Goal: Find specific page/section: Find specific page/section

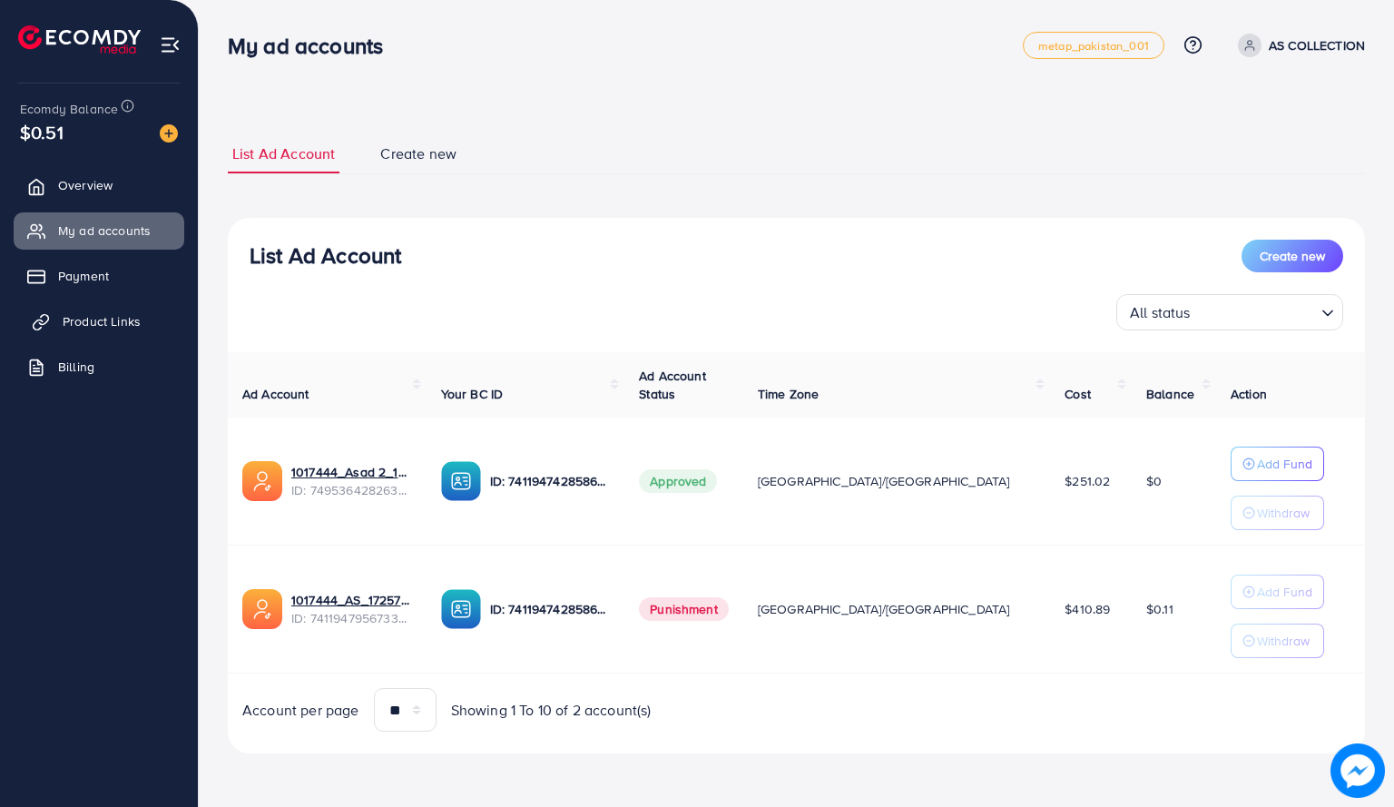
click at [129, 328] on span "Product Links" at bounding box center [102, 321] width 78 height 18
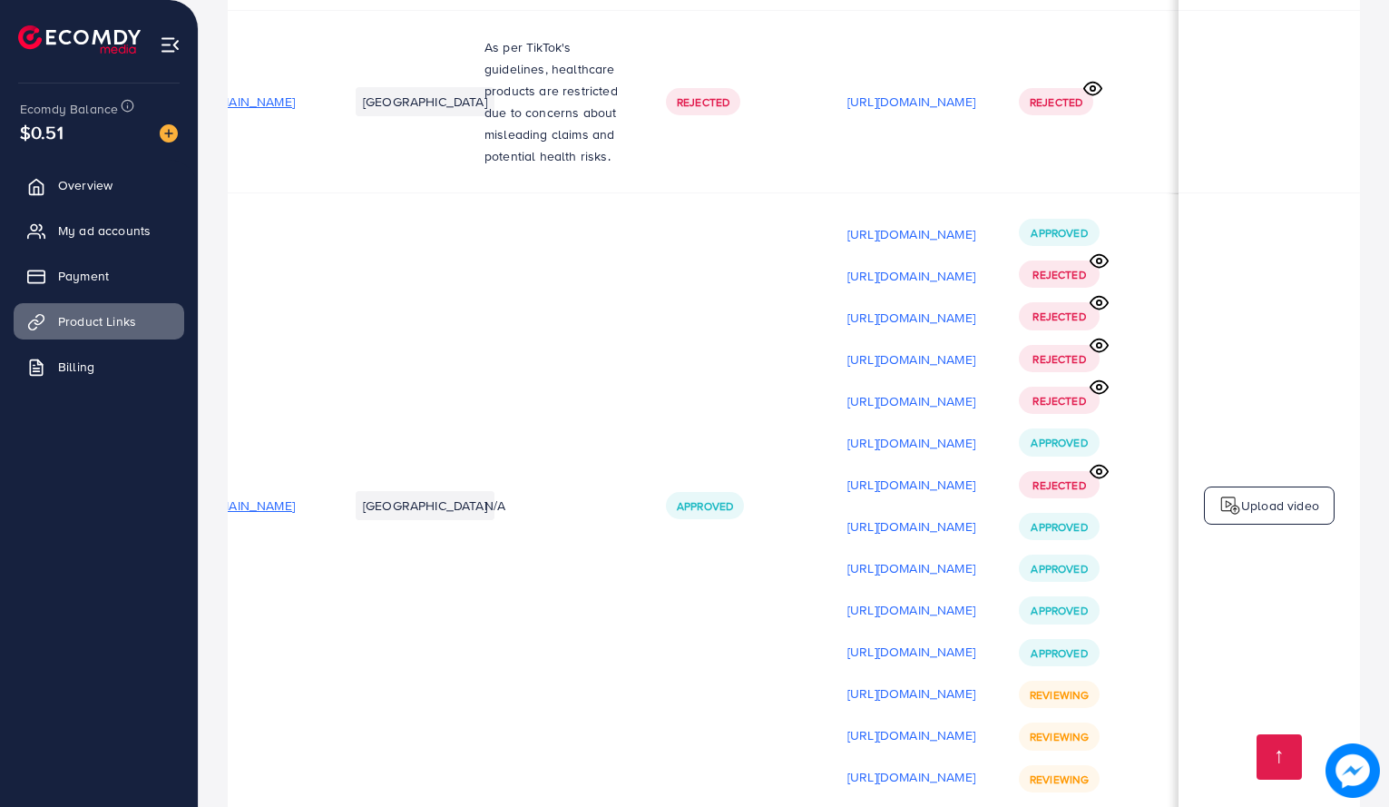
scroll to position [0, 305]
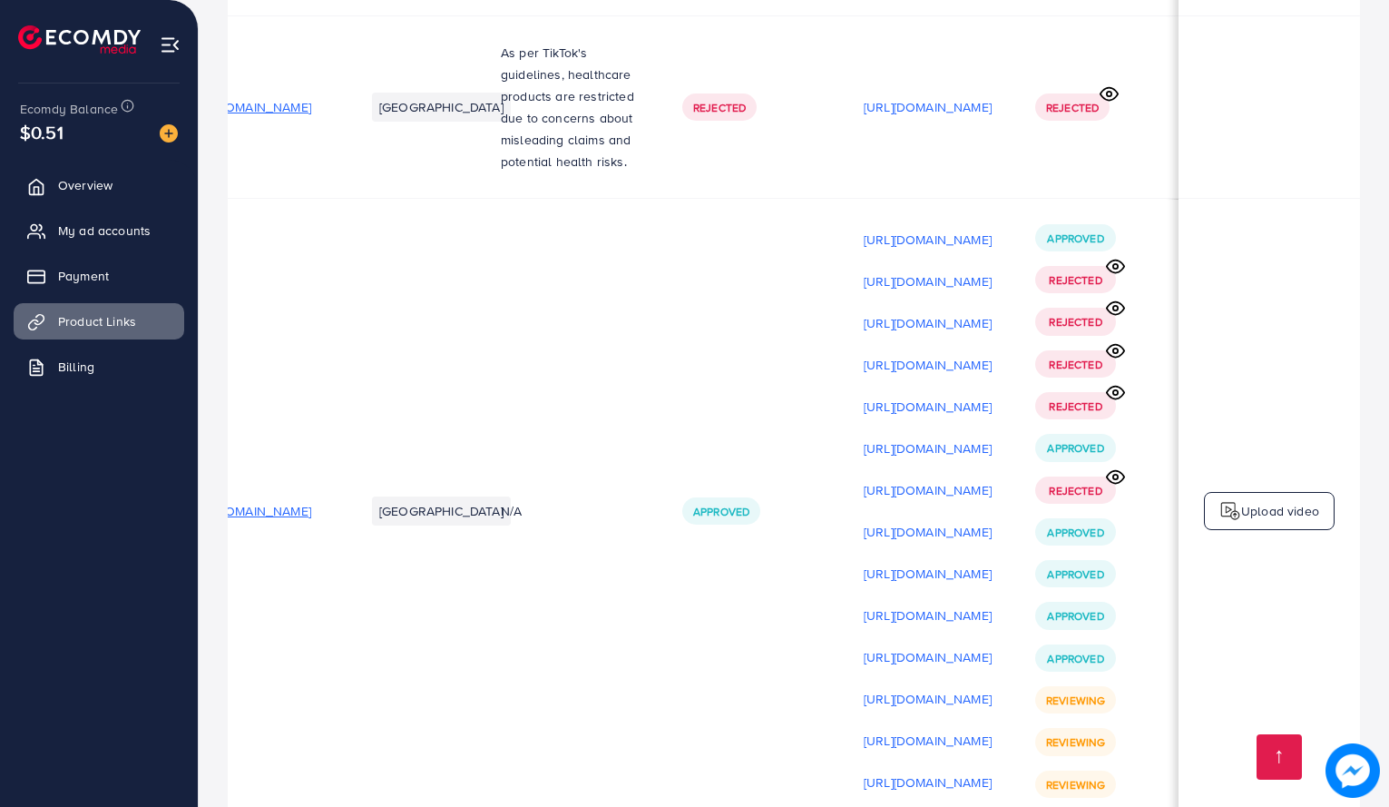
scroll to position [0, 40]
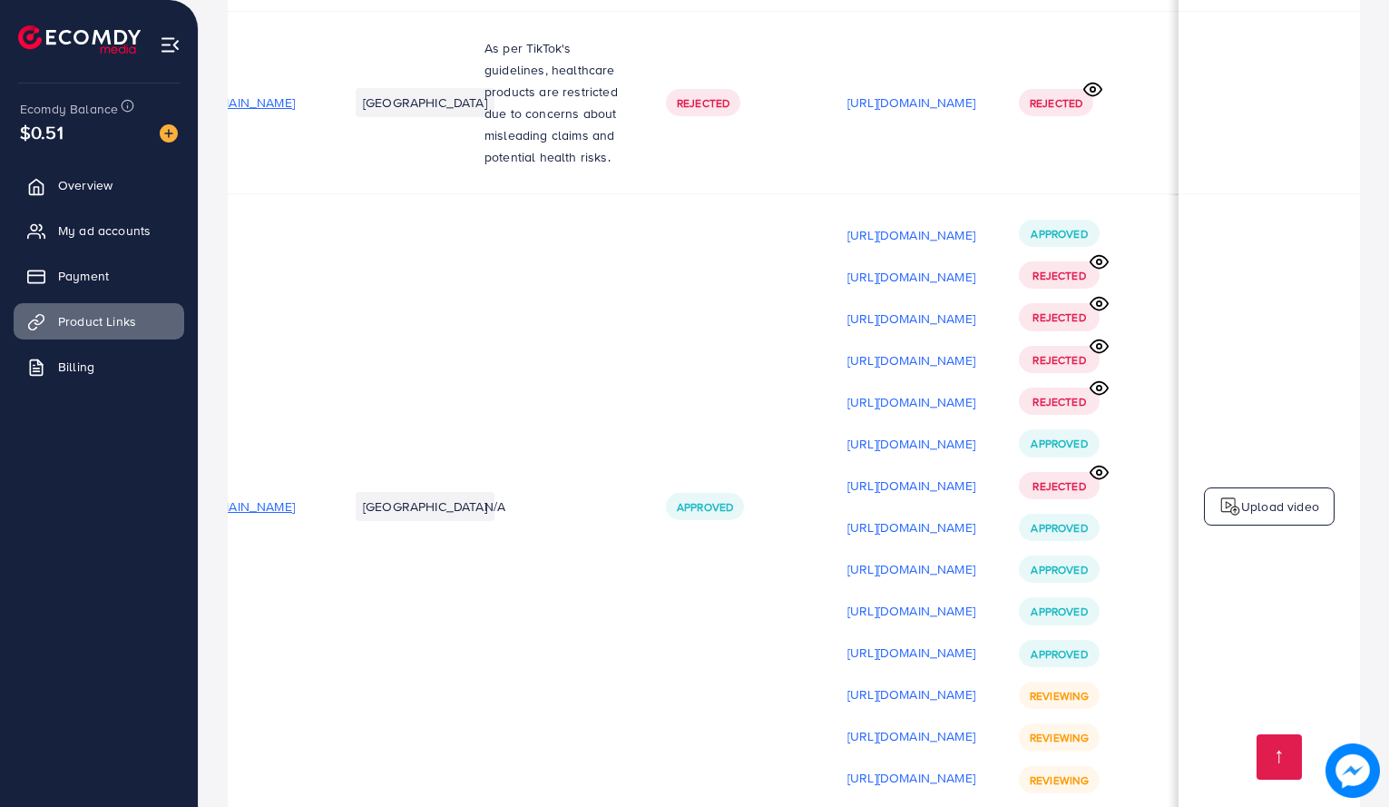
scroll to position [0, 305]
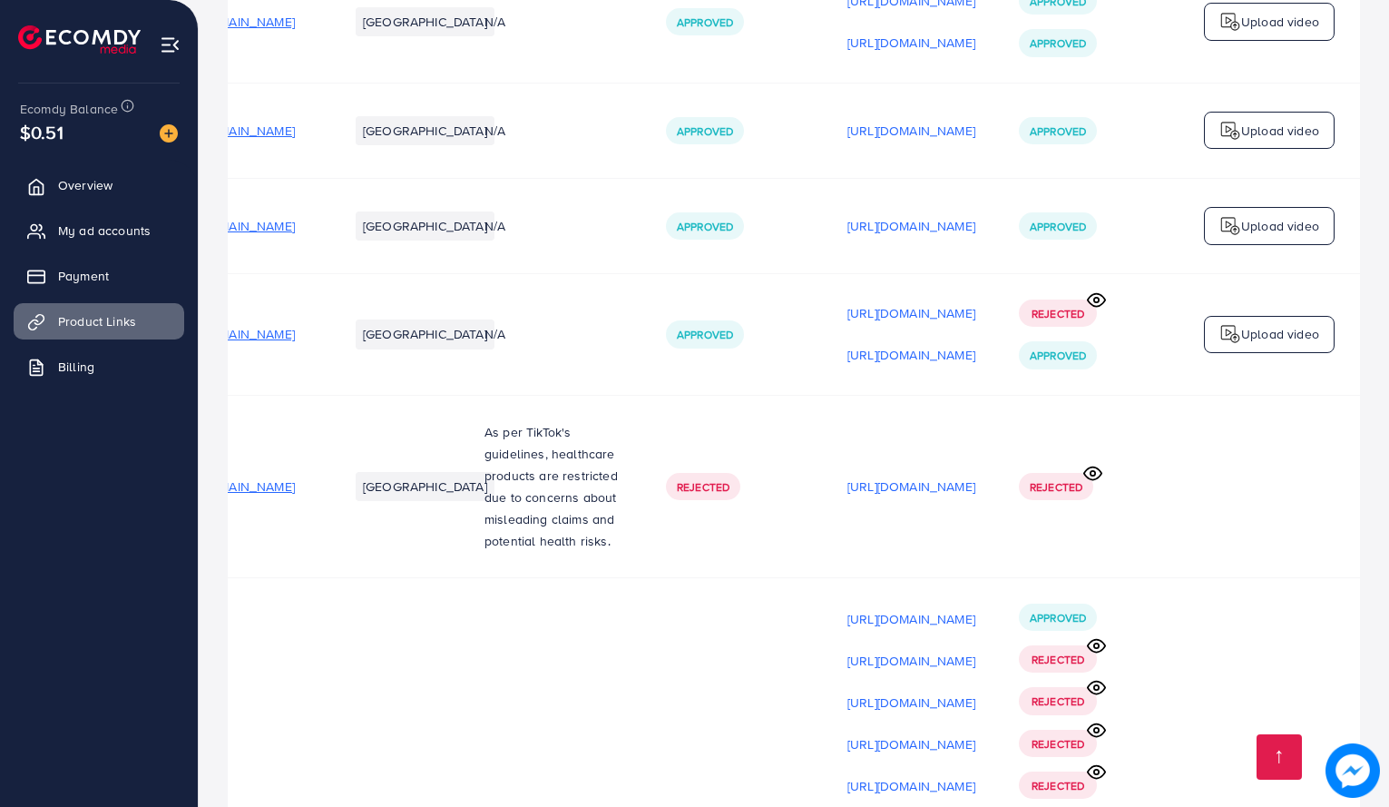
scroll to position [3498, 0]
